Goal: Navigation & Orientation: Understand site structure

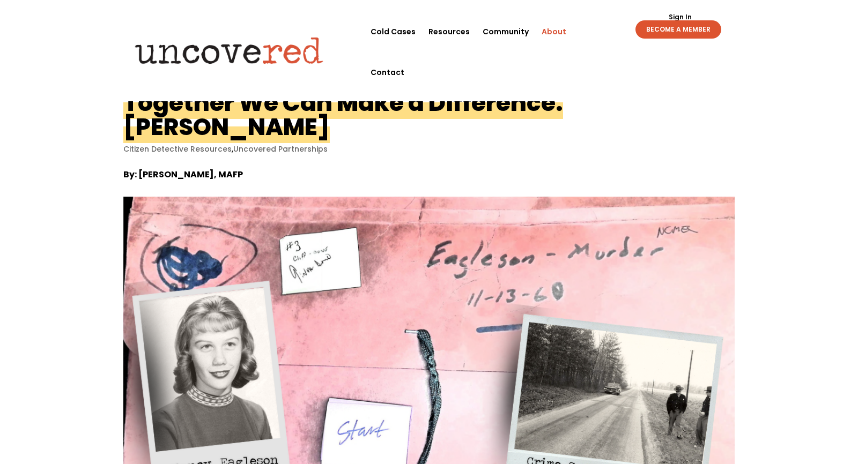
click at [557, 26] on link "About" at bounding box center [554, 31] width 25 height 41
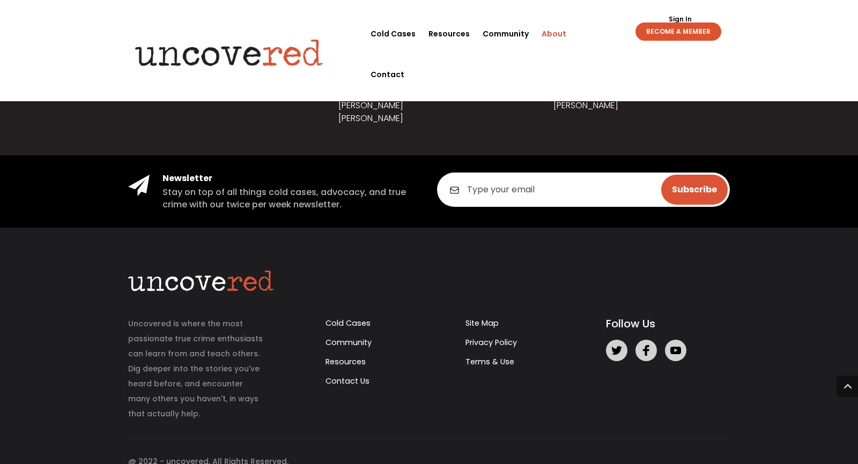
scroll to position [1369, 0]
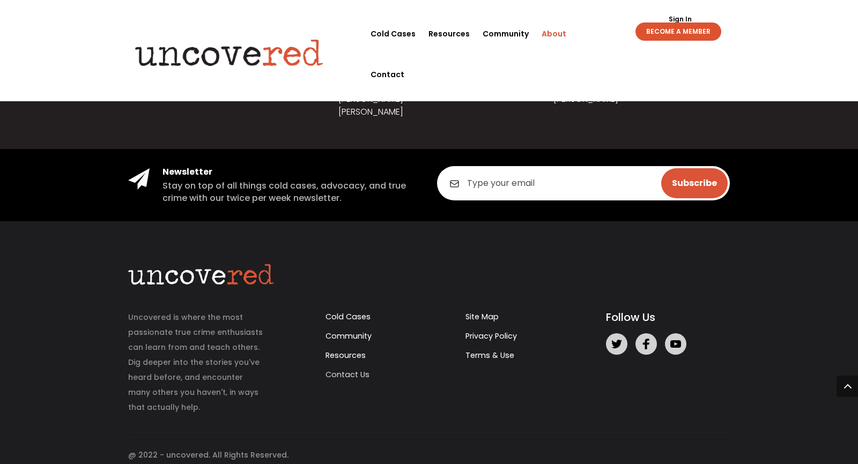
click at [360, 369] on link "Contact Us" at bounding box center [347, 374] width 44 height 11
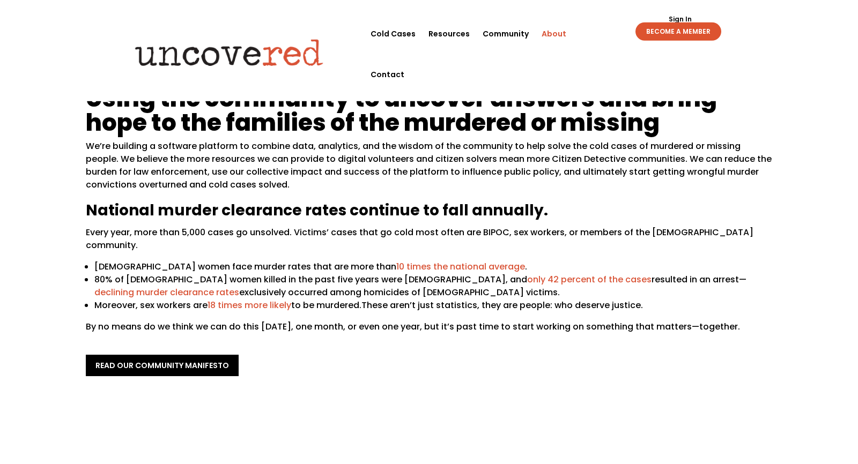
scroll to position [0, 0]
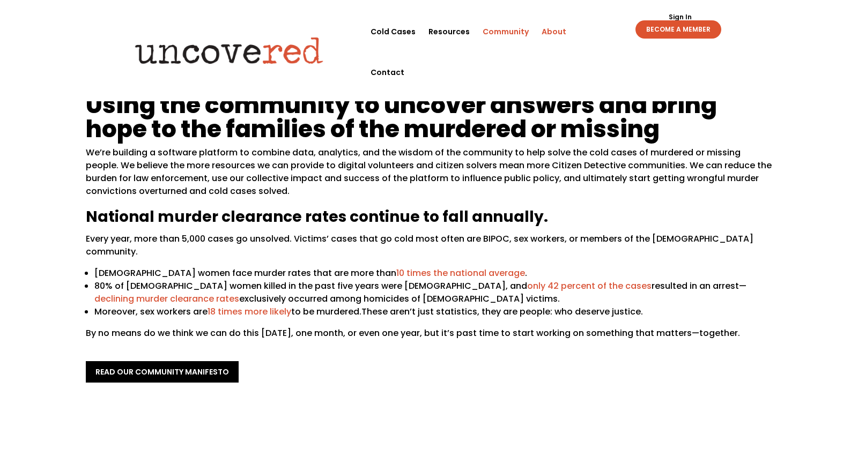
click at [498, 31] on link "Community" at bounding box center [506, 31] width 46 height 41
